Goal: Task Accomplishment & Management: Manage account settings

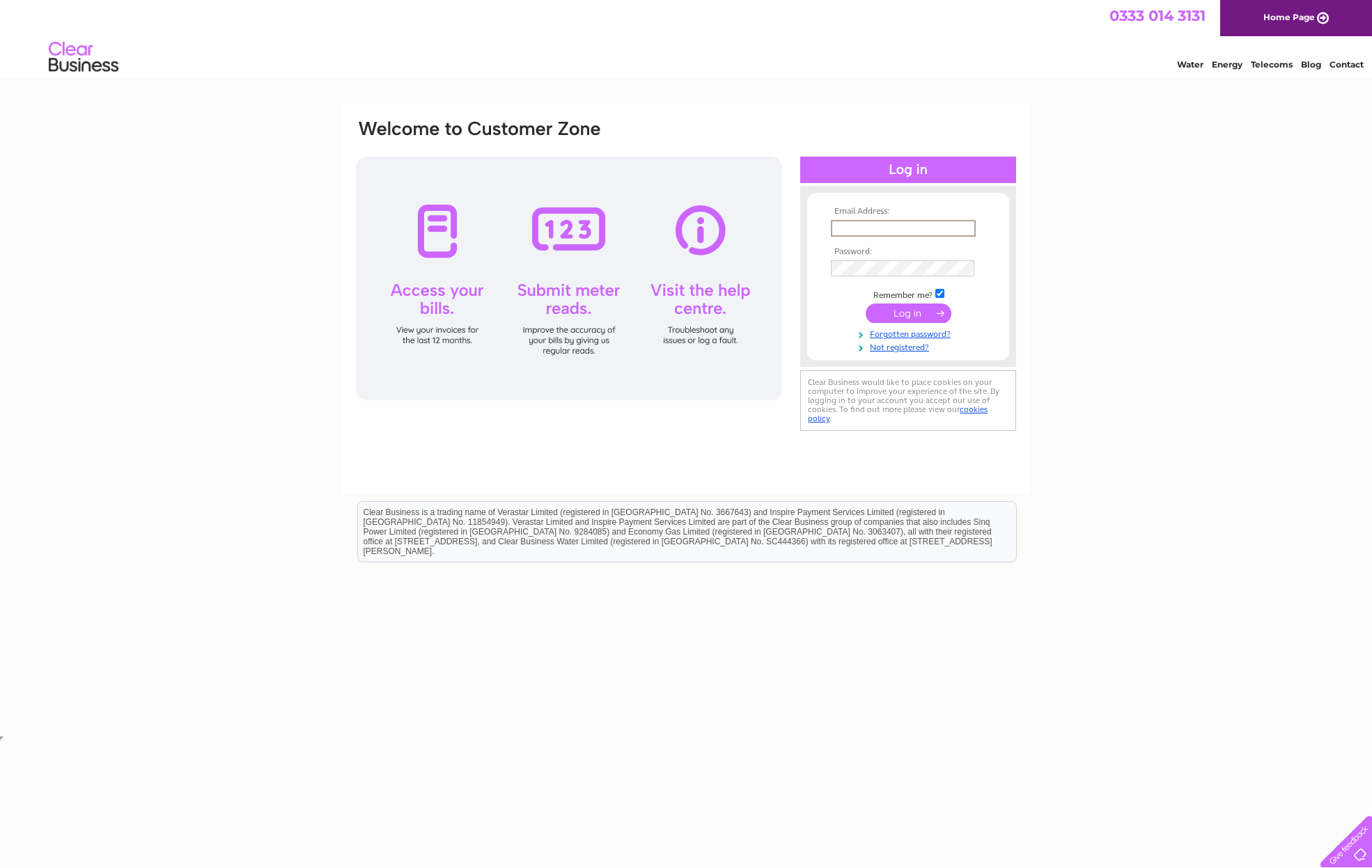
type input "yoursistheearth@live.com"
click at [909, 306] on input "submit" at bounding box center [908, 313] width 85 height 19
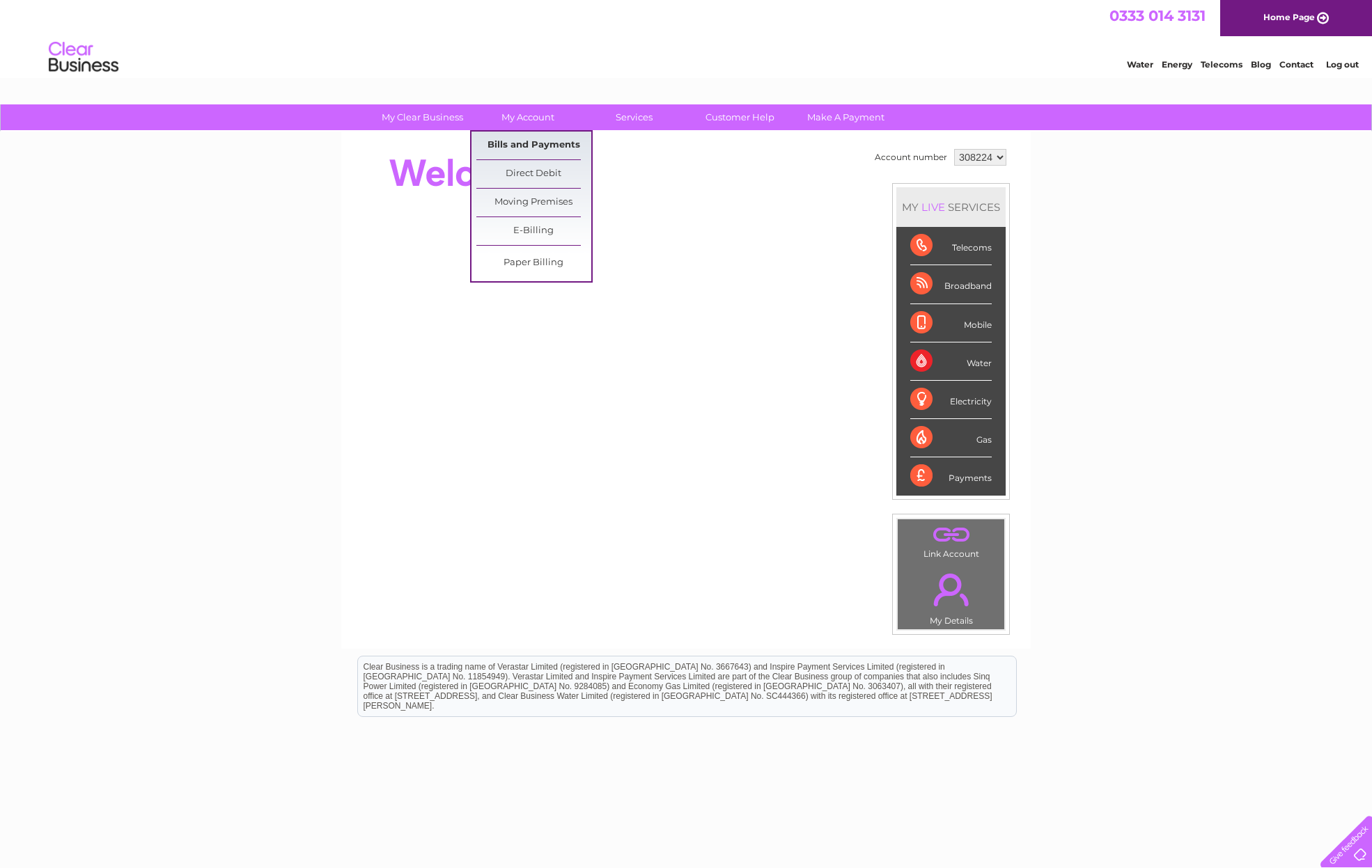
click at [524, 144] on link "Bills and Payments" at bounding box center [533, 145] width 115 height 28
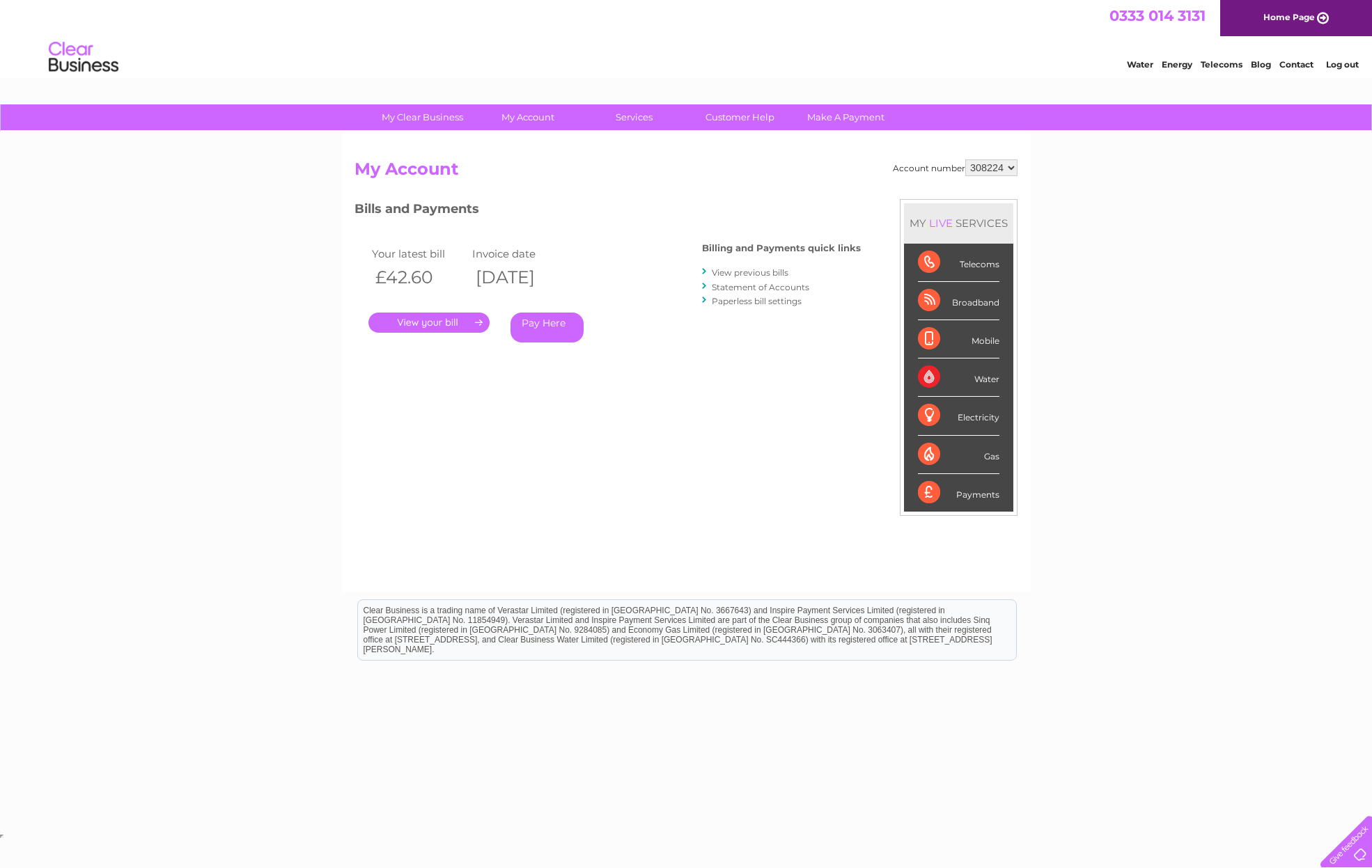
click at [446, 320] on link "." at bounding box center [429, 323] width 121 height 20
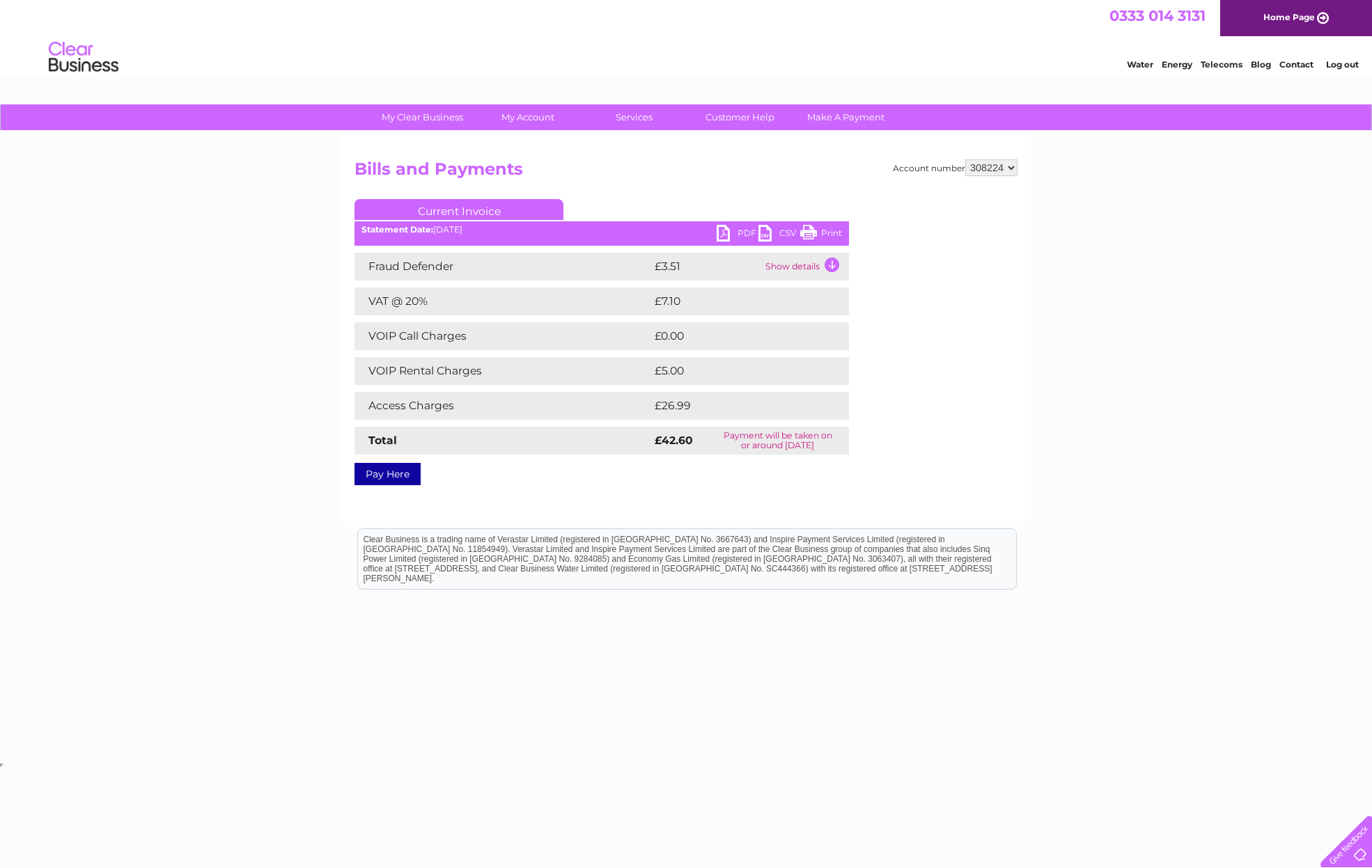
click at [723, 228] on link "PDF" at bounding box center [738, 235] width 42 height 20
